Goal: Book appointment/travel/reservation

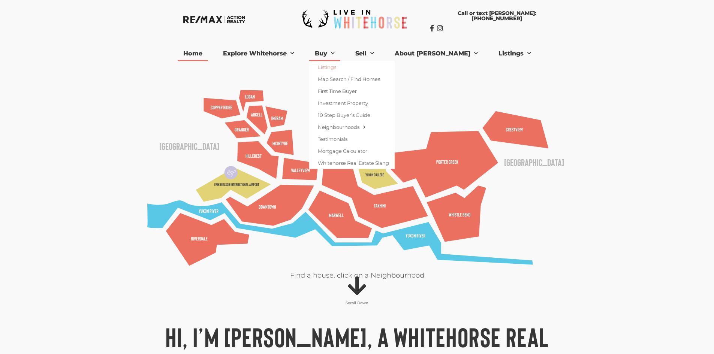
click at [339, 65] on link "Listings" at bounding box center [351, 67] width 85 height 12
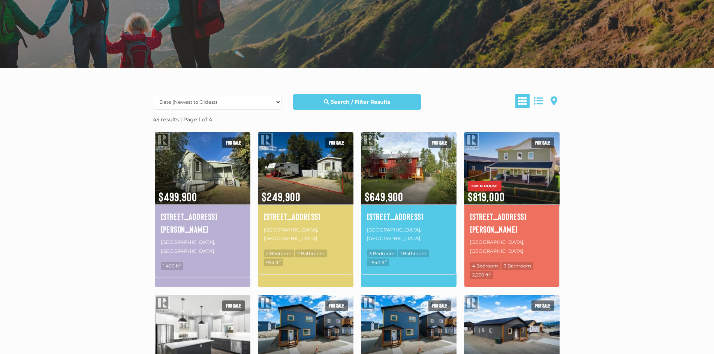
scroll to position [150, 0]
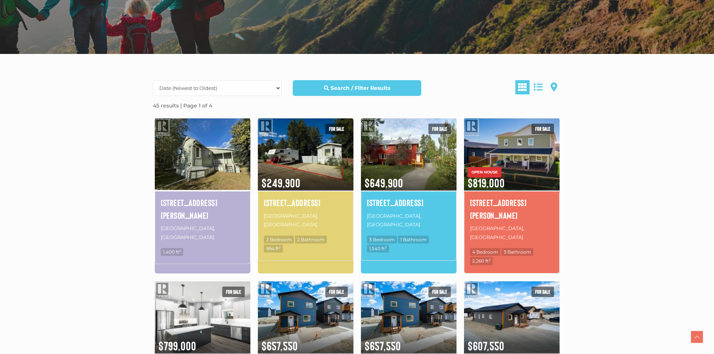
click at [188, 162] on img at bounding box center [203, 154] width 96 height 75
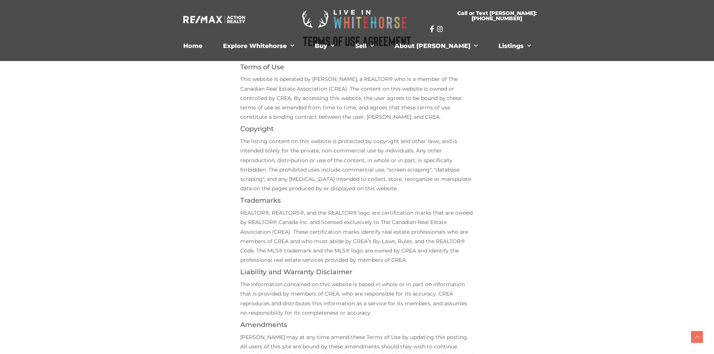
scroll to position [225, 0]
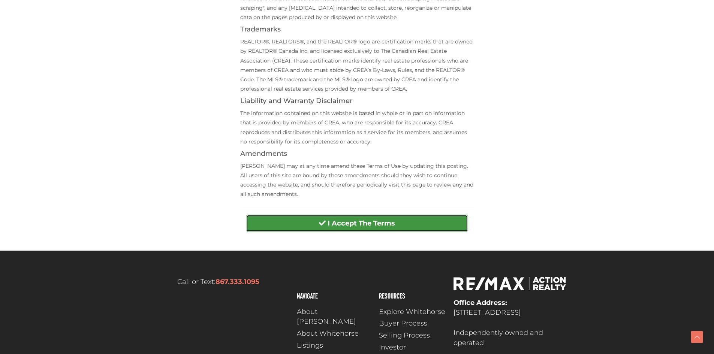
click at [322, 221] on span "submit" at bounding box center [322, 222] width 7 height 7
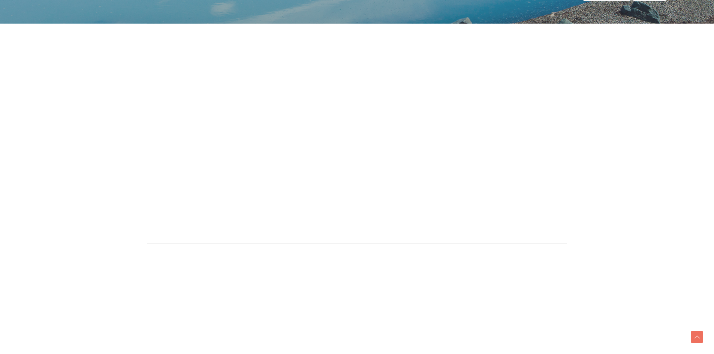
scroll to position [150, 0]
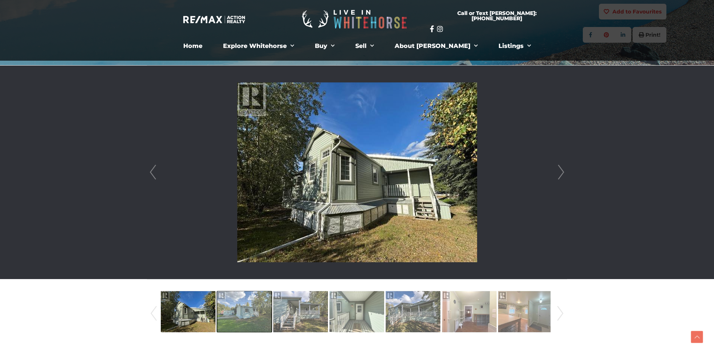
click at [242, 315] on img at bounding box center [244, 311] width 55 height 43
click at [563, 174] on link "Next" at bounding box center [560, 172] width 11 height 213
click at [332, 175] on img at bounding box center [357, 172] width 240 height 180
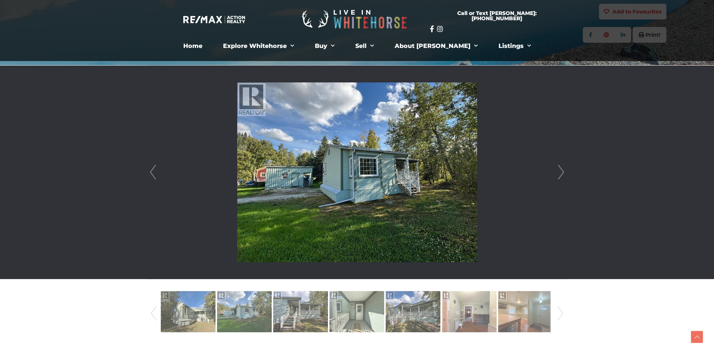
click at [560, 171] on link "Next" at bounding box center [560, 172] width 11 height 213
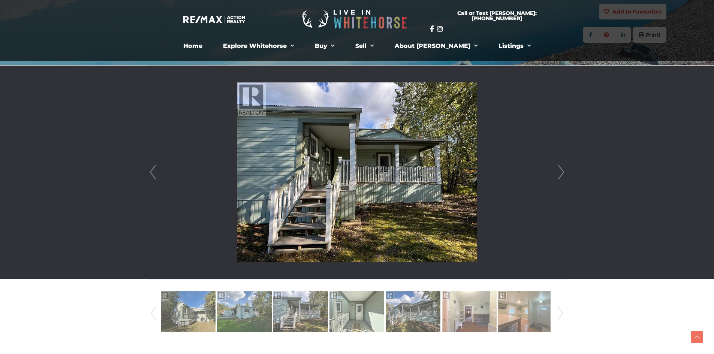
click at [560, 171] on link "Next" at bounding box center [560, 172] width 11 height 213
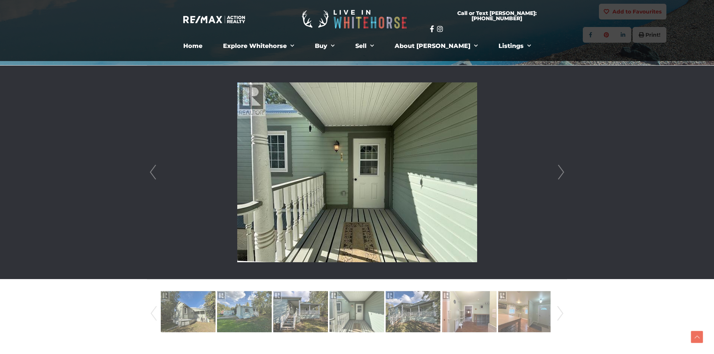
click at [560, 171] on link "Next" at bounding box center [560, 172] width 11 height 213
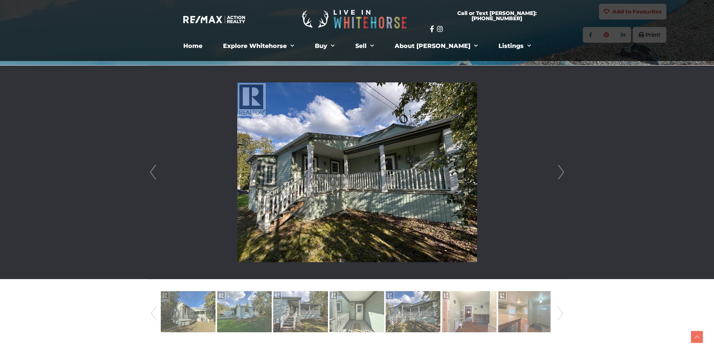
click at [560, 171] on link "Next" at bounding box center [560, 172] width 11 height 213
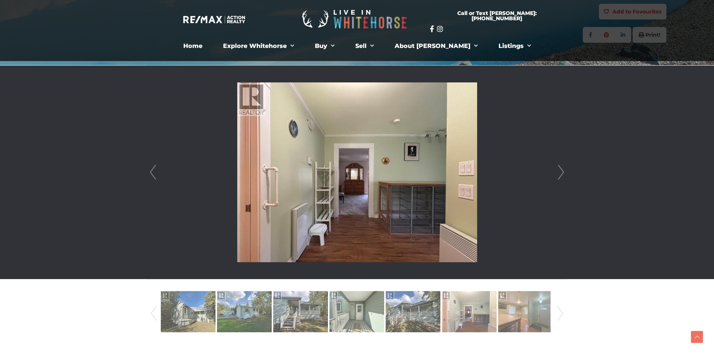
click at [560, 171] on link "Next" at bounding box center [560, 172] width 11 height 213
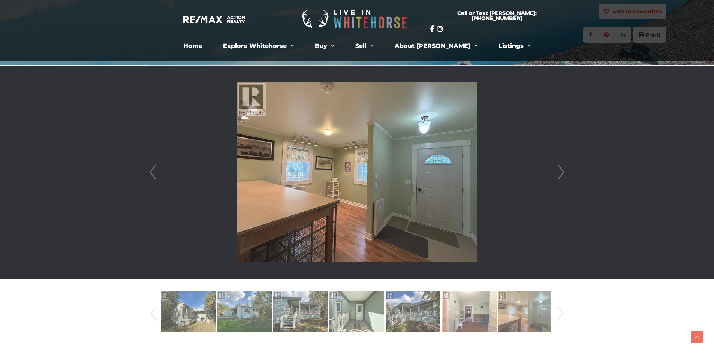
click at [560, 171] on link "Next" at bounding box center [560, 172] width 11 height 213
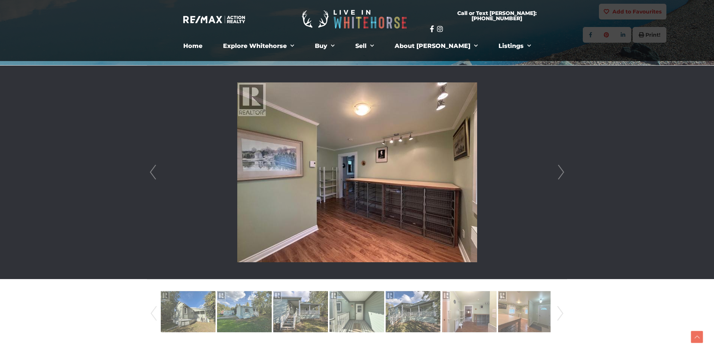
click at [560, 171] on link "Next" at bounding box center [560, 172] width 11 height 213
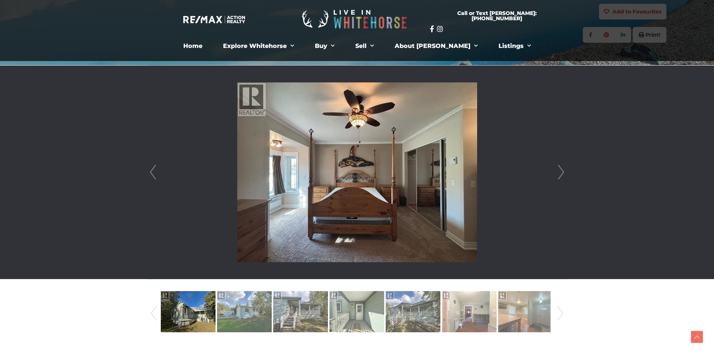
click at [560, 171] on link "Next" at bounding box center [560, 172] width 11 height 213
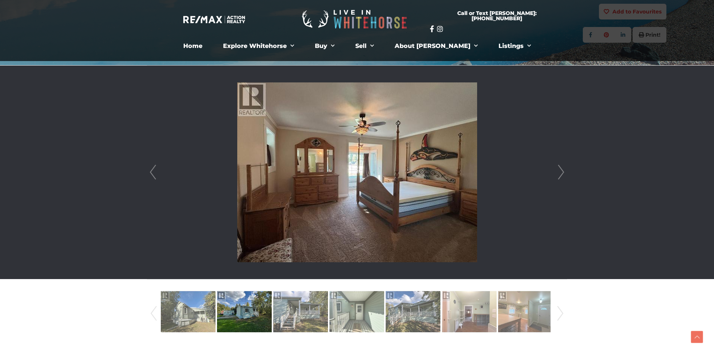
click at [560, 171] on link "Next" at bounding box center [560, 172] width 11 height 213
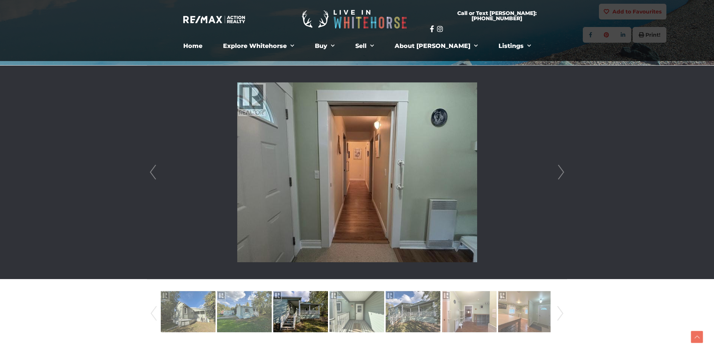
click at [560, 171] on link "Next" at bounding box center [560, 172] width 11 height 213
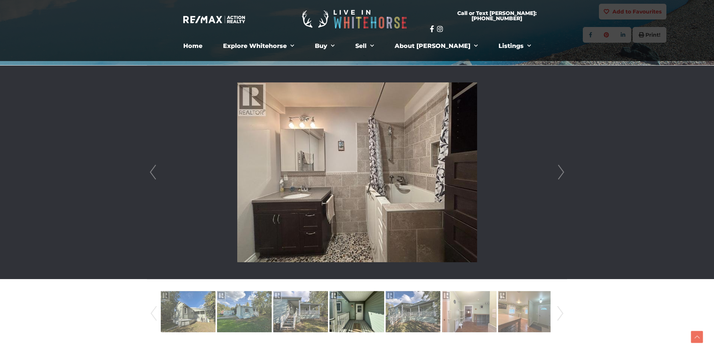
click at [560, 171] on link "Next" at bounding box center [560, 172] width 11 height 213
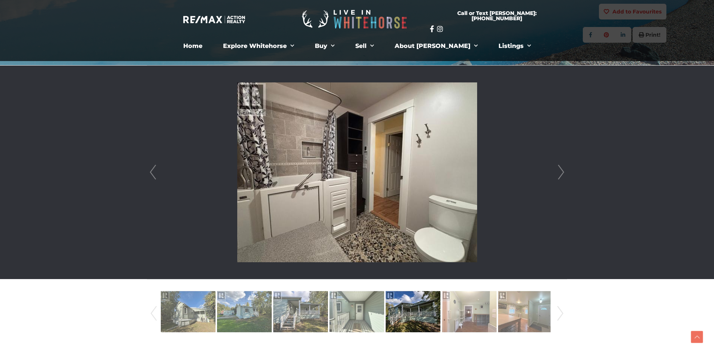
click at [560, 171] on link "Next" at bounding box center [560, 172] width 11 height 213
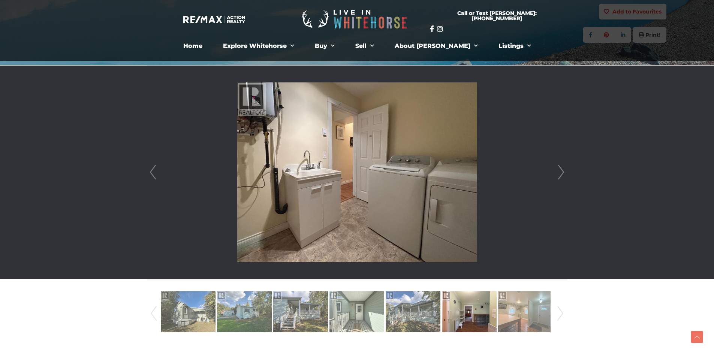
click at [560, 171] on link "Next" at bounding box center [560, 172] width 11 height 213
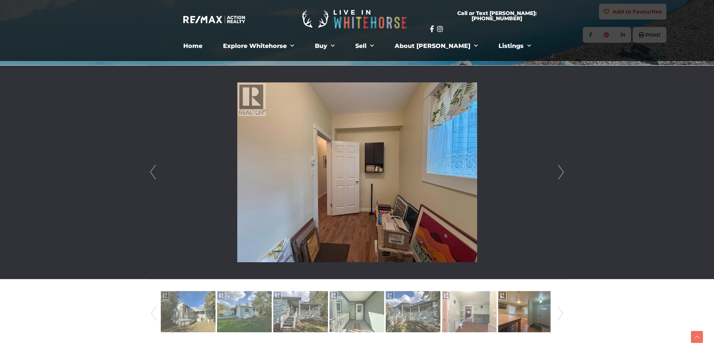
click at [560, 171] on link "Next" at bounding box center [560, 172] width 11 height 213
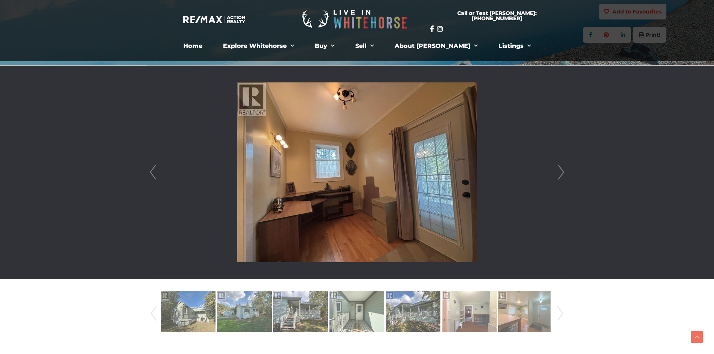
click at [560, 171] on link "Next" at bounding box center [560, 172] width 11 height 213
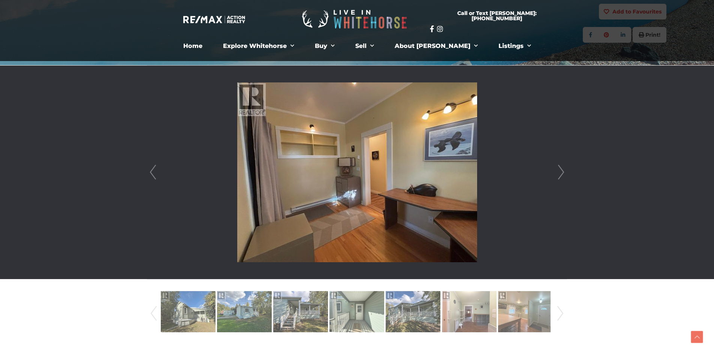
click at [560, 171] on link "Next" at bounding box center [560, 172] width 11 height 213
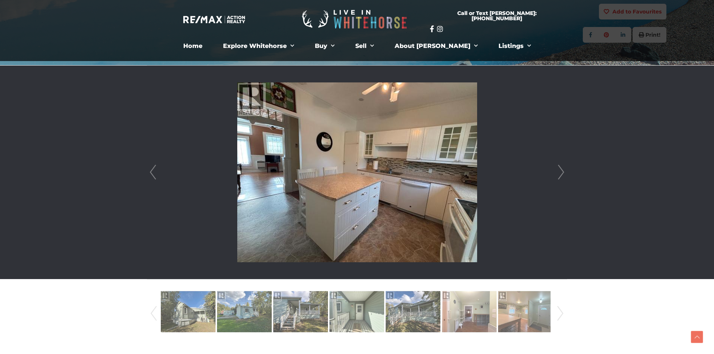
click at [560, 171] on link "Next" at bounding box center [560, 172] width 11 height 213
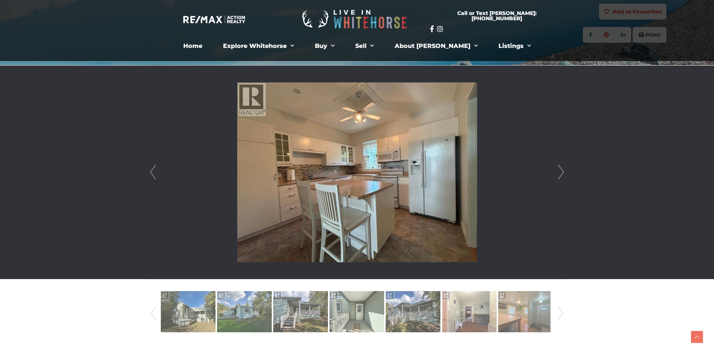
click at [560, 171] on link "Next" at bounding box center [560, 172] width 11 height 213
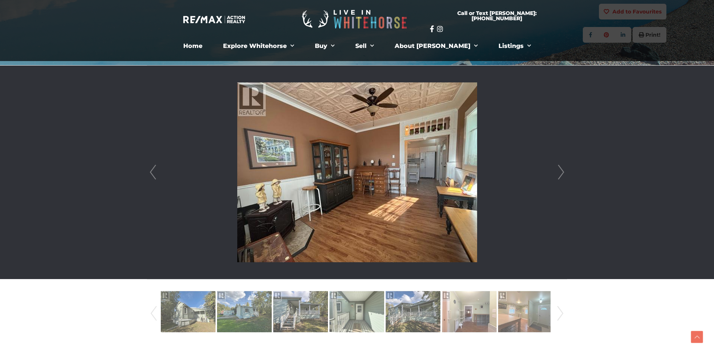
click at [560, 171] on link "Next" at bounding box center [560, 172] width 11 height 213
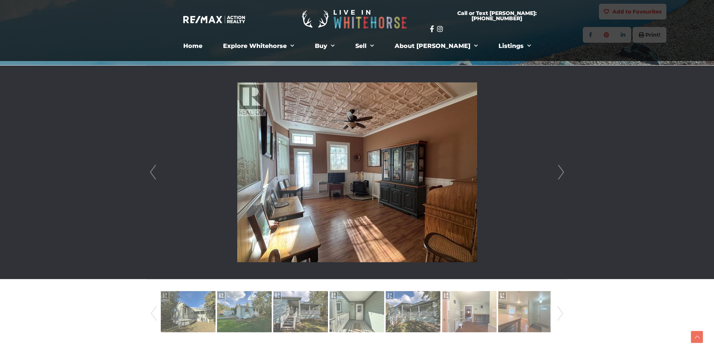
click at [560, 171] on link "Next" at bounding box center [560, 172] width 11 height 213
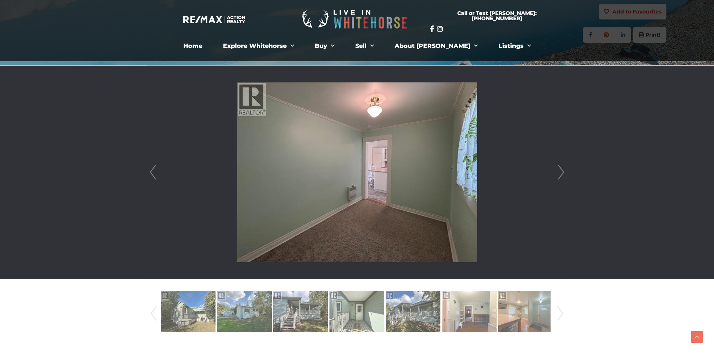
click at [560, 171] on link "Next" at bounding box center [560, 172] width 11 height 213
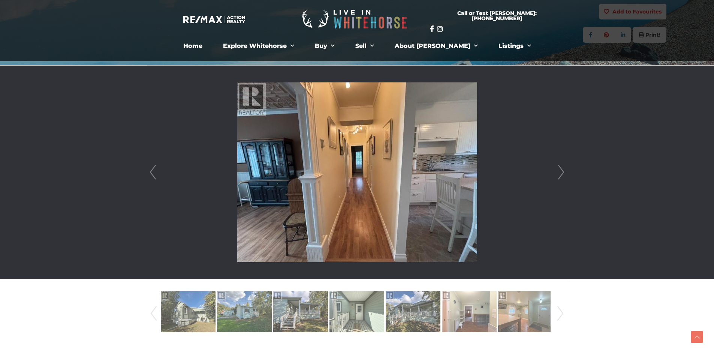
click at [560, 171] on link "Next" at bounding box center [560, 172] width 11 height 213
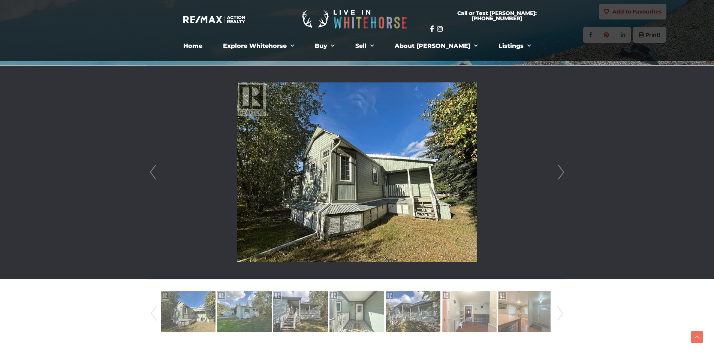
click at [560, 171] on link "Next" at bounding box center [560, 172] width 11 height 213
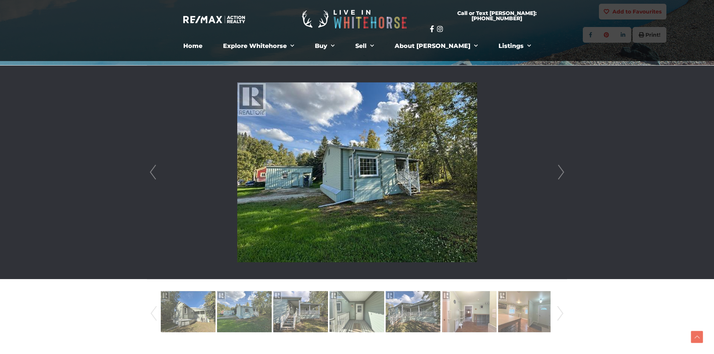
click at [560, 171] on link "Next" at bounding box center [560, 172] width 11 height 213
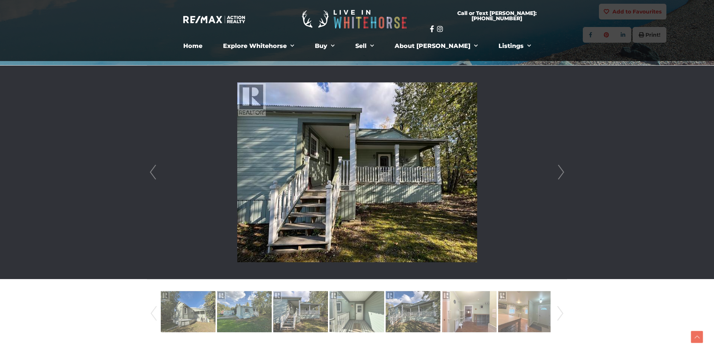
click at [560, 171] on link "Next" at bounding box center [560, 172] width 11 height 213
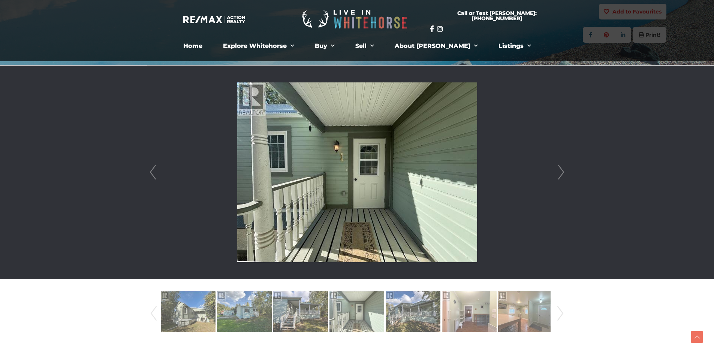
click at [560, 171] on link "Next" at bounding box center [560, 172] width 11 height 213
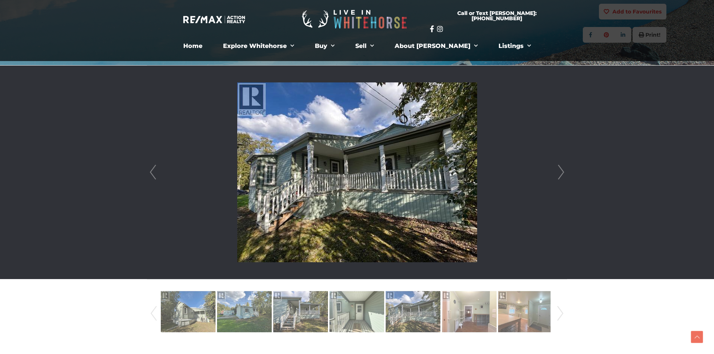
click at [560, 171] on link "Next" at bounding box center [560, 172] width 11 height 213
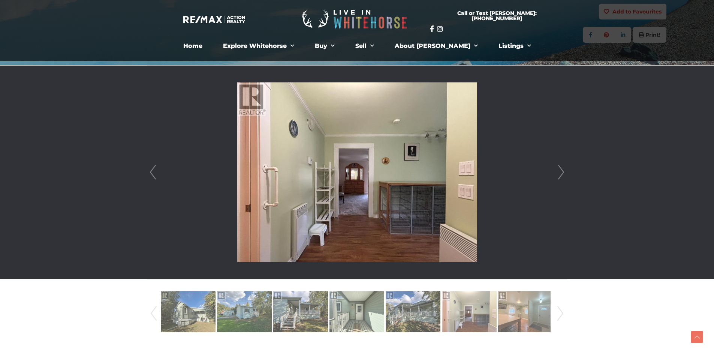
click at [560, 171] on link "Next" at bounding box center [560, 172] width 11 height 213
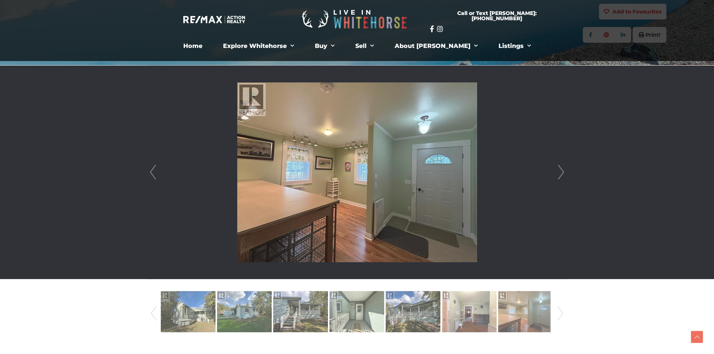
click at [560, 171] on link "Next" at bounding box center [560, 172] width 11 height 213
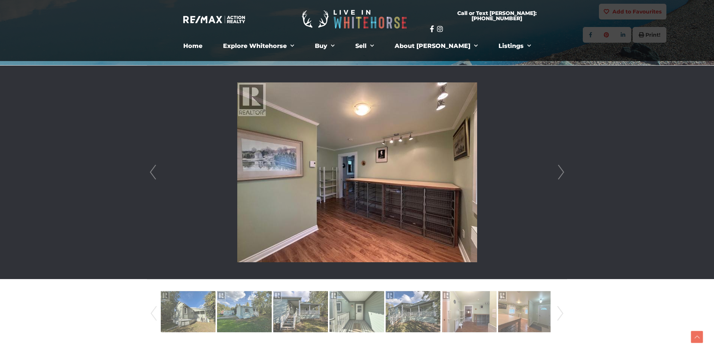
click at [566, 158] on div at bounding box center [356, 172] width 419 height 213
click at [493, 45] on link "Listings" at bounding box center [515, 46] width 44 height 15
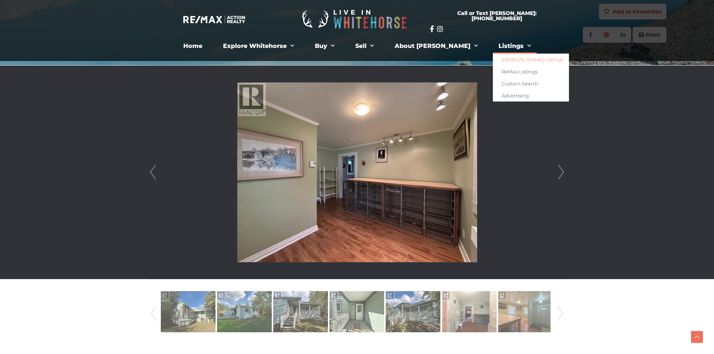
click at [508, 61] on link "[PERSON_NAME] Listings" at bounding box center [531, 60] width 76 height 12
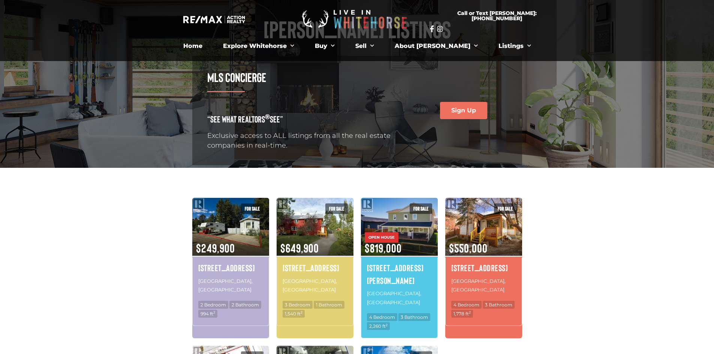
scroll to position [75, 0]
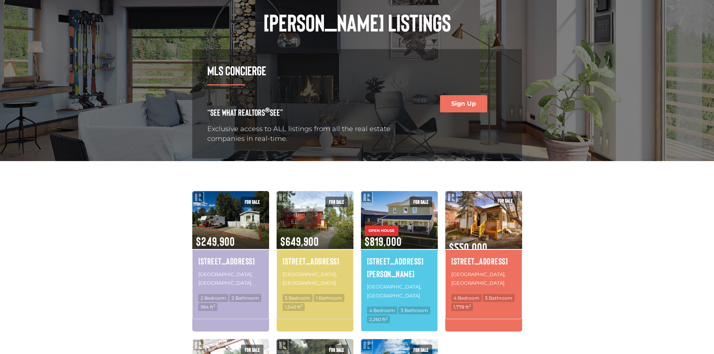
drag, startPoint x: 506, startPoint y: 243, endPoint x: 529, endPoint y: 242, distance: 22.5
click at [506, 243] on img at bounding box center [483, 220] width 77 height 60
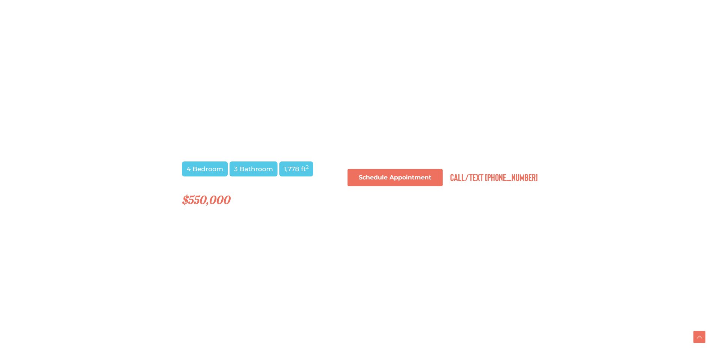
scroll to position [524, 0]
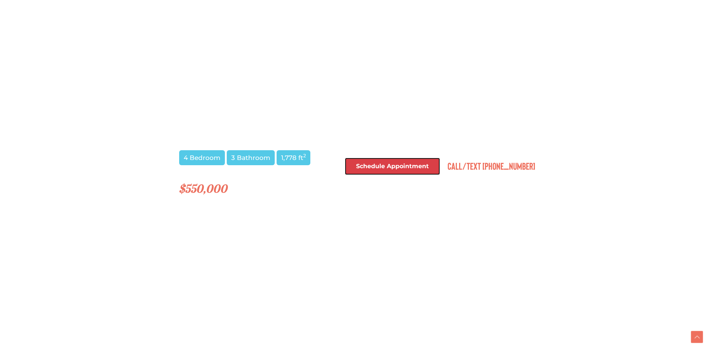
click at [399, 170] on link "Schedule Appointment" at bounding box center [392, 166] width 95 height 17
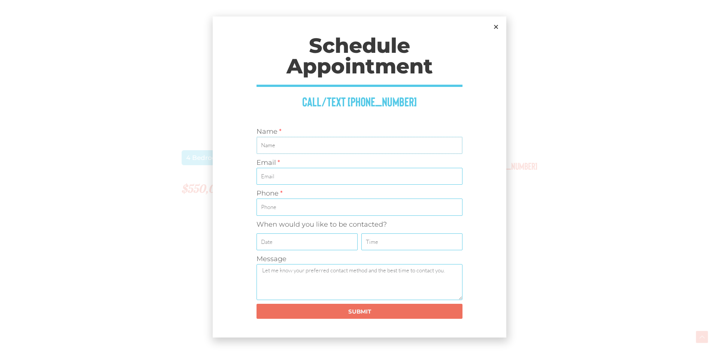
click at [278, 146] on input "Name" at bounding box center [360, 145] width 206 height 17
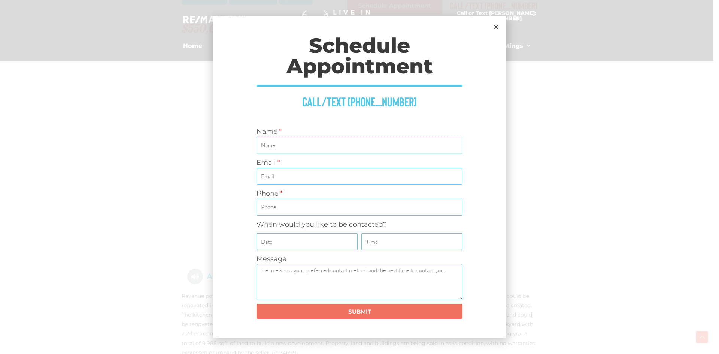
click at [297, 145] on input "Name" at bounding box center [360, 145] width 206 height 17
type input "Courtney Holmes"
type input "mcfadden.holmes@gmail.com"
type input "867-446-1669"
click at [301, 245] on input "Sellers Process Contact Form" at bounding box center [307, 241] width 101 height 17
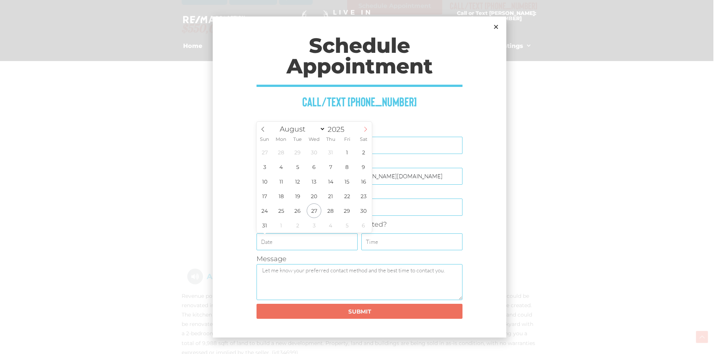
click at [366, 128] on icon at bounding box center [365, 129] width 5 height 5
select select "8"
click at [360, 155] on span "6" at bounding box center [363, 152] width 15 height 15
type input "2025-09-06"
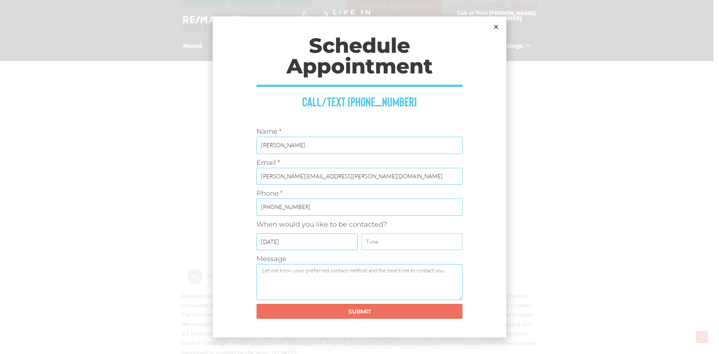
click at [385, 241] on input "Sellers Process Contact Form" at bounding box center [411, 241] width 101 height 17
click at [378, 287] on textarea "Message" at bounding box center [360, 282] width 206 height 36
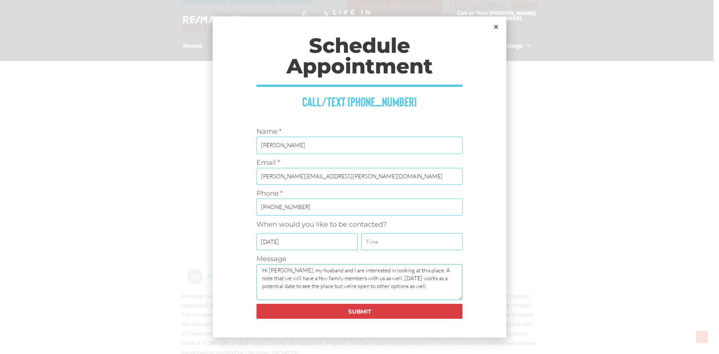
type textarea "Hi Scott, my husband and I are interested in looking at this place. A note that…"
click at [322, 314] on span "SUBMIT" at bounding box center [360, 312] width 188 height 6
